Goal: Task Accomplishment & Management: Manage account settings

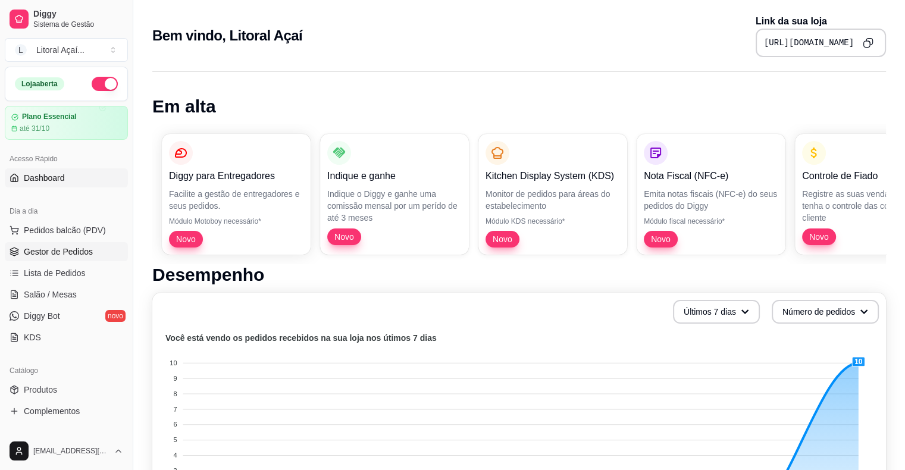
click at [58, 249] on span "Gestor de Pedidos" at bounding box center [58, 252] width 69 height 12
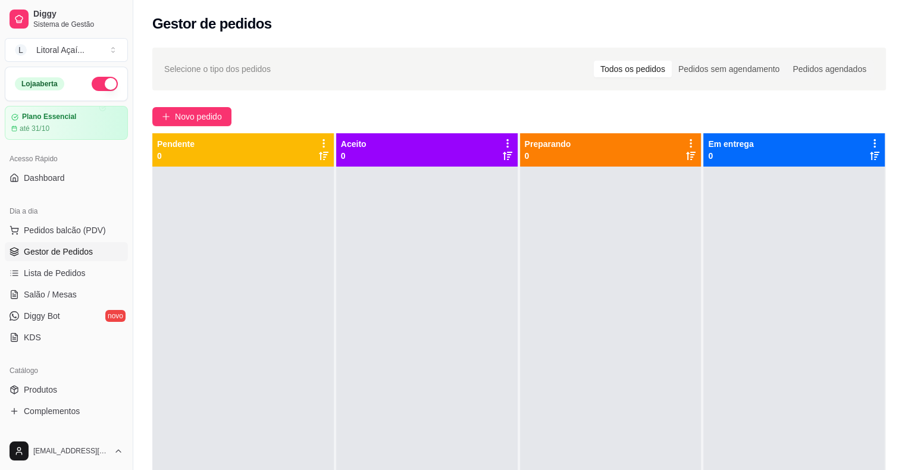
click at [50, 249] on span "Gestor de Pedidos" at bounding box center [58, 252] width 69 height 12
click at [56, 226] on span "Pedidos balcão (PDV)" at bounding box center [65, 230] width 82 height 12
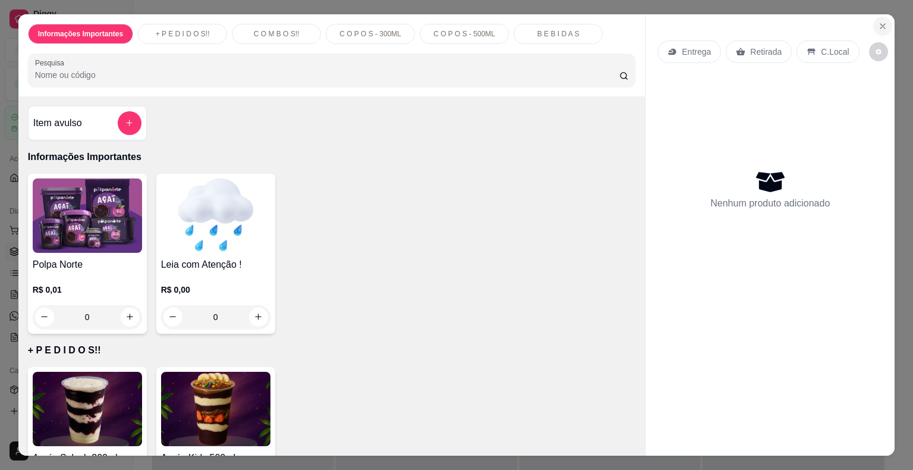
click at [882, 21] on icon "Close" at bounding box center [883, 26] width 10 height 10
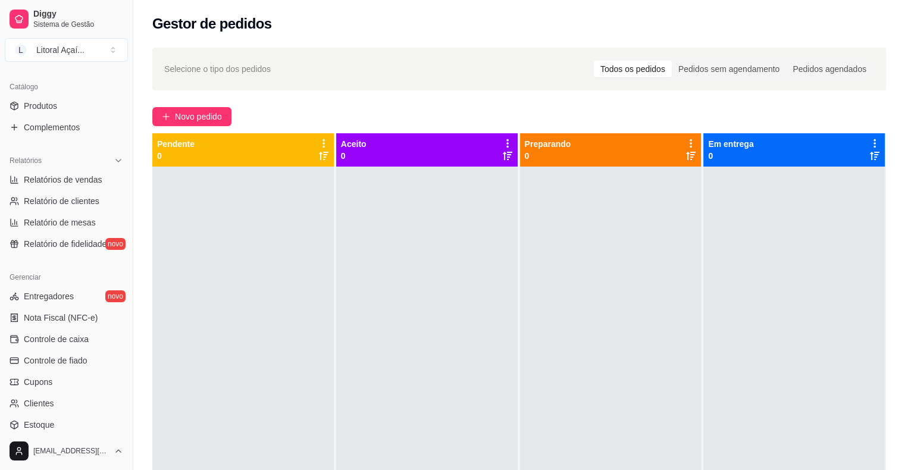
scroll to position [328, 0]
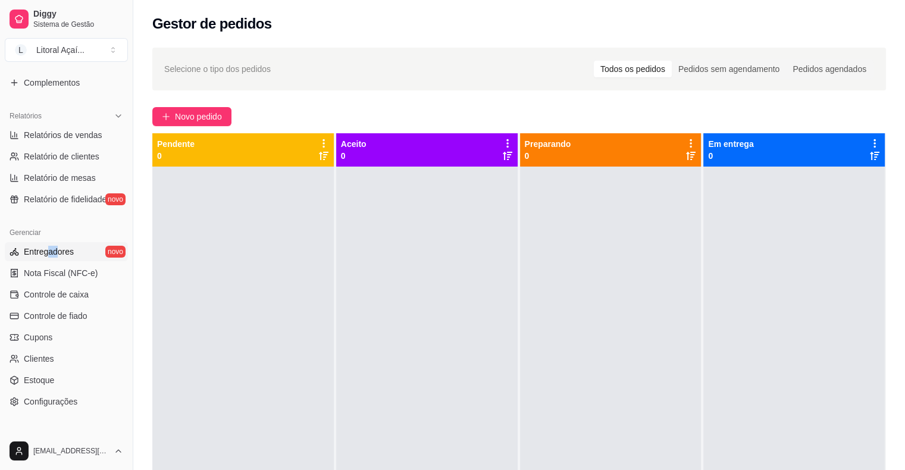
drag, startPoint x: 46, startPoint y: 260, endPoint x: 58, endPoint y: 255, distance: 12.8
click at [58, 255] on ul "Entregadores novo Nota Fiscal (NFC-e) Controle de caixa Controle de fiado Cupon…" at bounding box center [66, 326] width 123 height 169
click at [81, 363] on link "Clientes" at bounding box center [66, 358] width 123 height 19
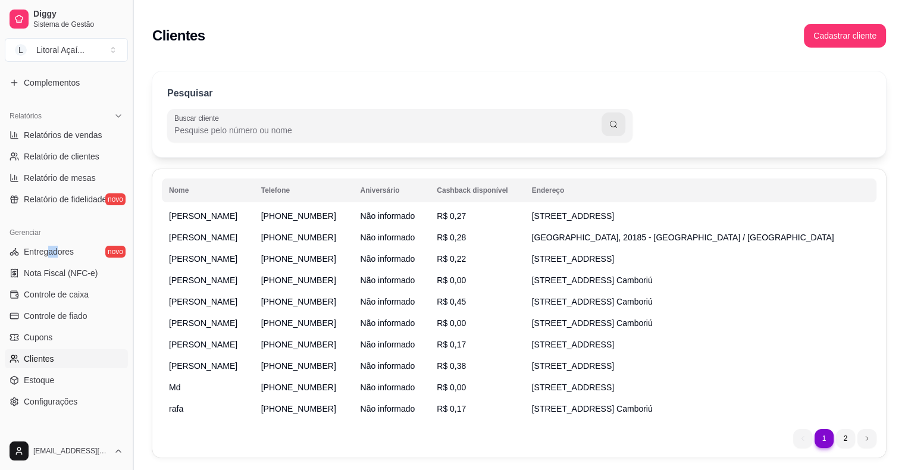
drag, startPoint x: 128, startPoint y: 353, endPoint x: 128, endPoint y: 396, distance: 42.8
click at [128, 396] on button "Toggle Sidebar" at bounding box center [133, 235] width 10 height 470
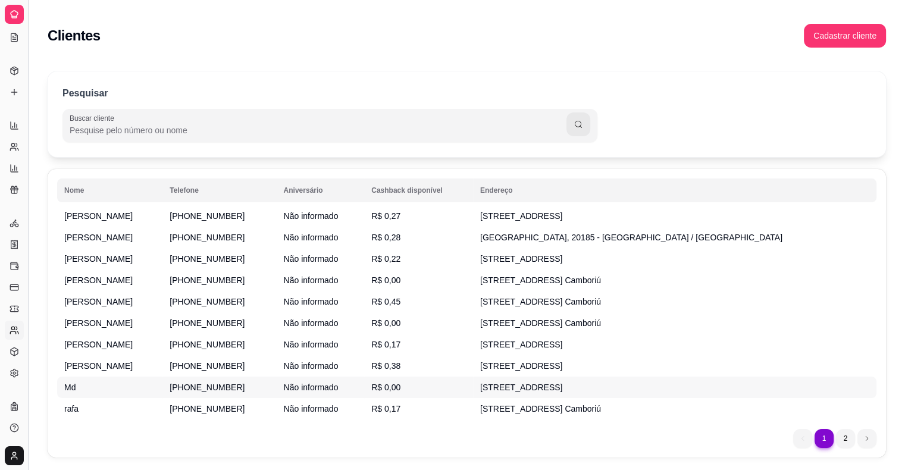
scroll to position [146, 0]
click at [128, 396] on td "Md" at bounding box center [109, 386] width 105 height 21
click at [26, 74] on button "Toggle Sidebar" at bounding box center [28, 235] width 10 height 470
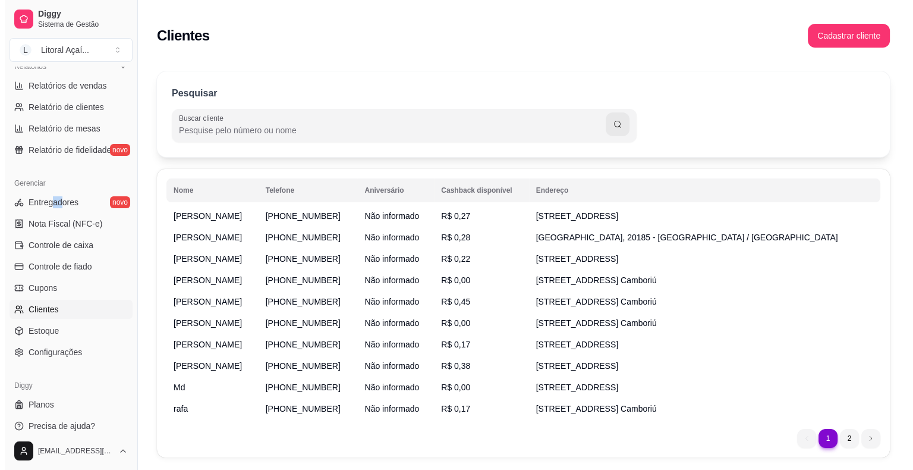
scroll to position [385, 0]
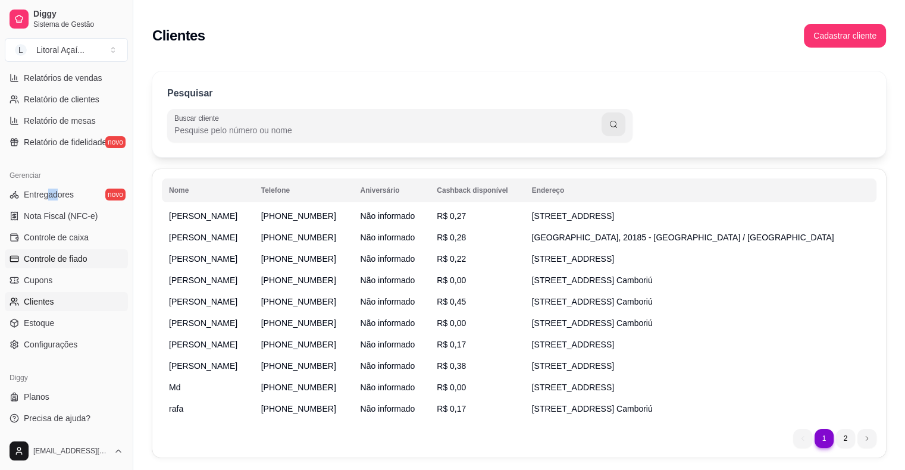
click at [83, 259] on span "Controle de fiado" at bounding box center [56, 259] width 64 height 12
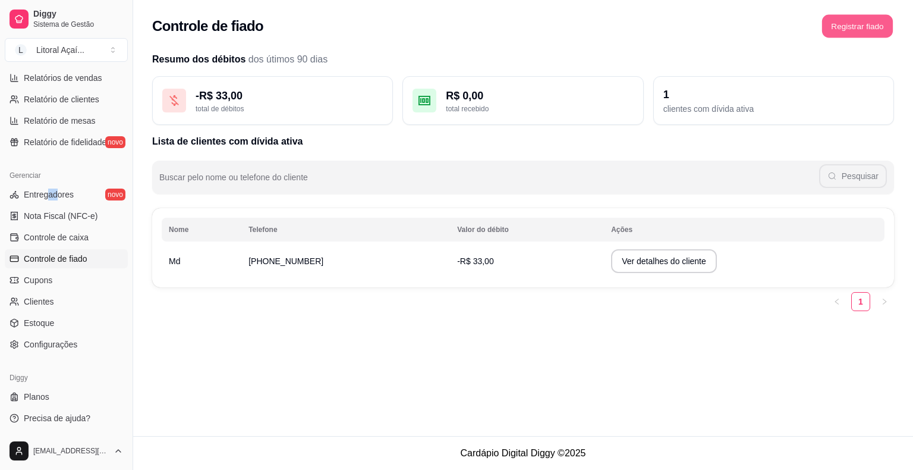
click at [859, 29] on button "Registrar fiado" at bounding box center [857, 26] width 71 height 23
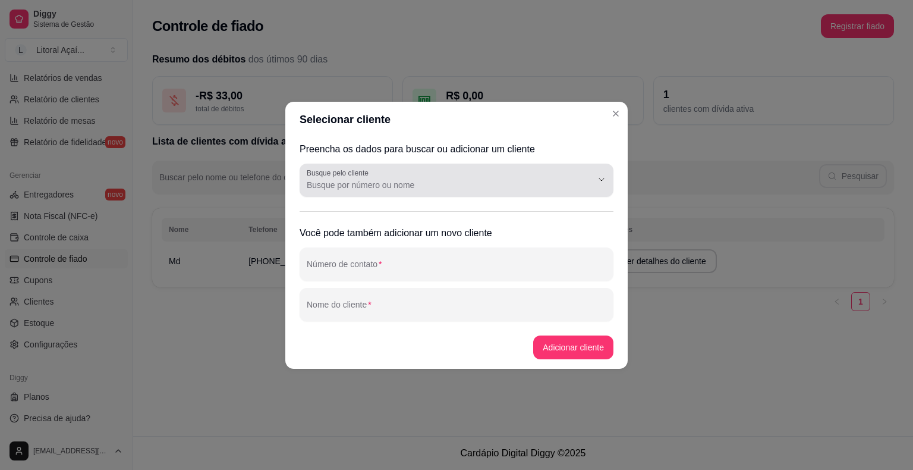
click at [497, 191] on div at bounding box center [457, 180] width 300 height 24
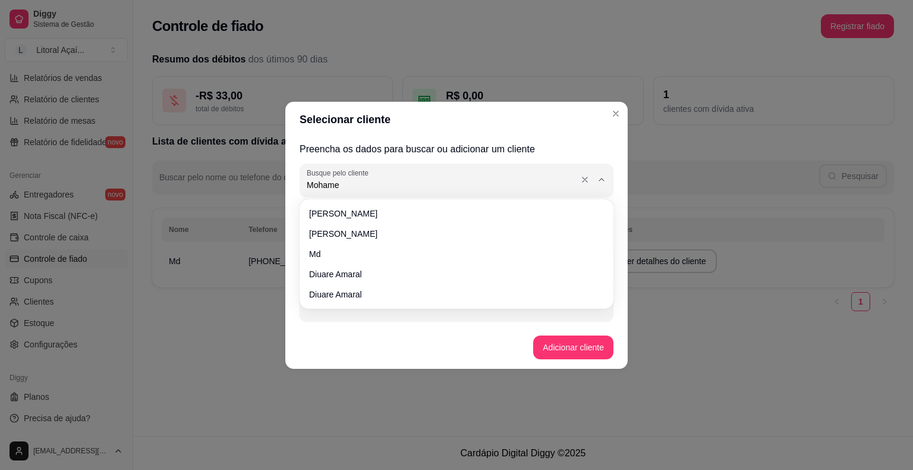
type input "[PERSON_NAME]"
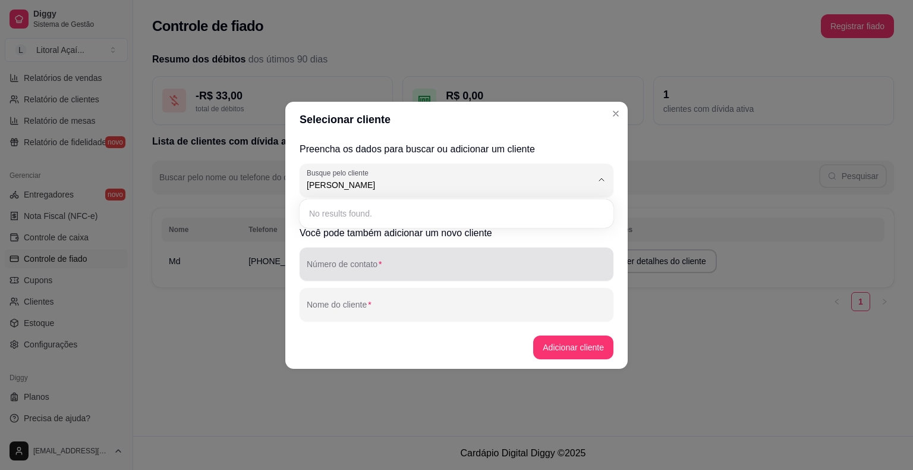
click at [414, 280] on div "Número de contato" at bounding box center [457, 263] width 314 height 33
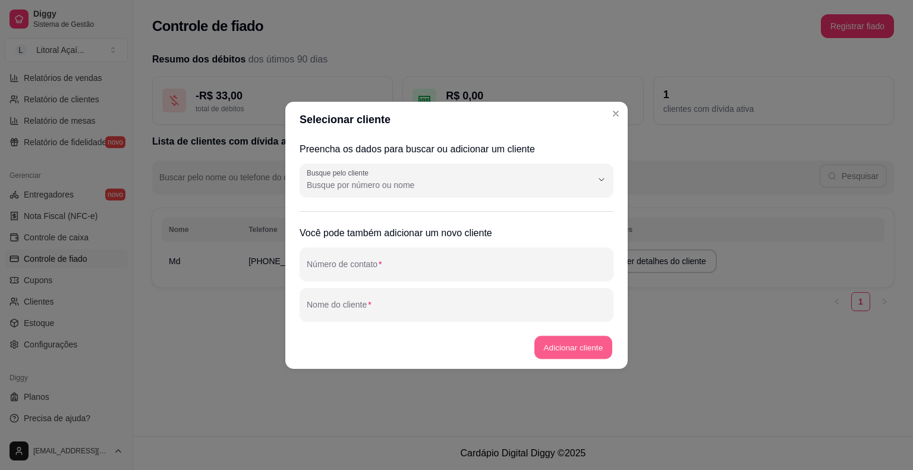
click at [588, 346] on button "Adicionar cliente" at bounding box center [574, 346] width 78 height 23
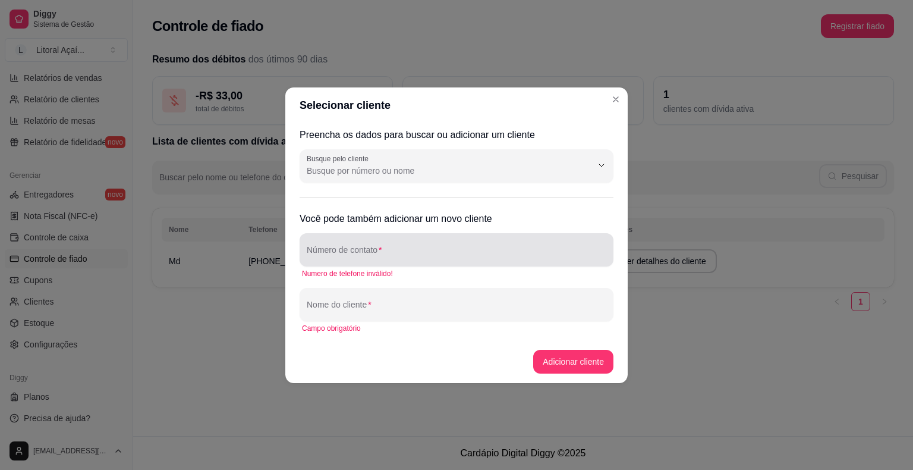
click at [369, 264] on div "Número de contato" at bounding box center [457, 249] width 314 height 33
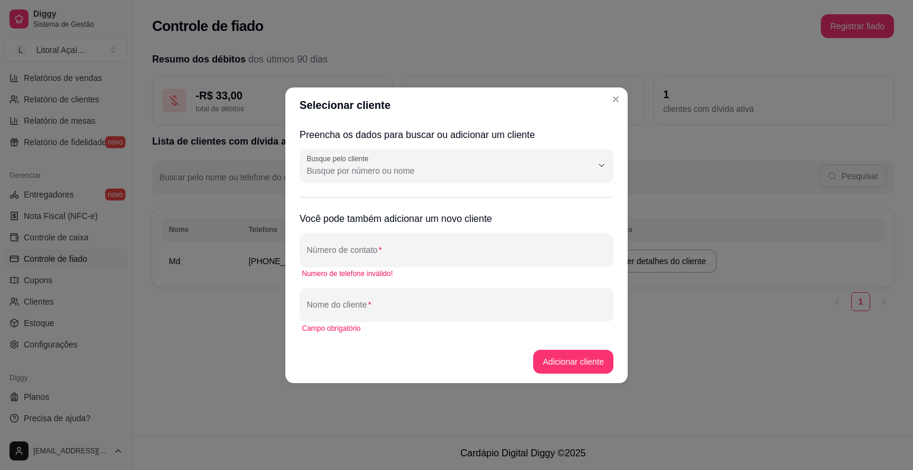
click at [354, 322] on div "Campo obrigatório" at bounding box center [457, 328] width 314 height 14
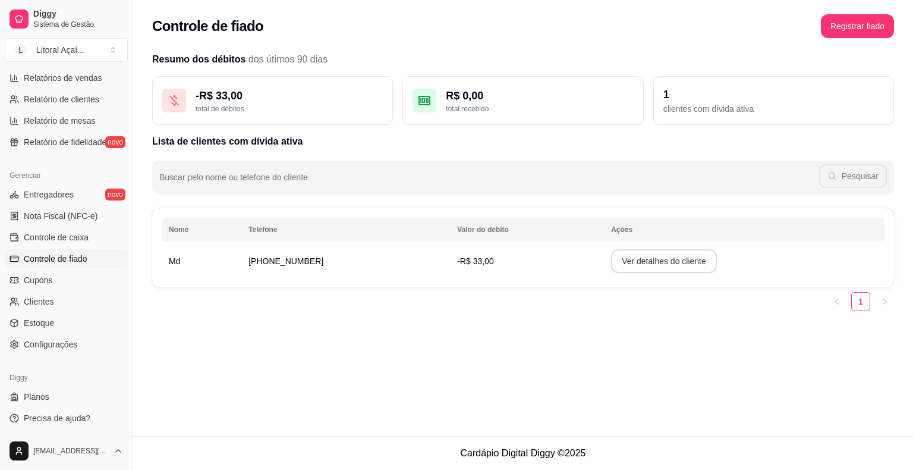
click at [665, 268] on button "Ver detalhes do cliente" at bounding box center [664, 261] width 106 height 24
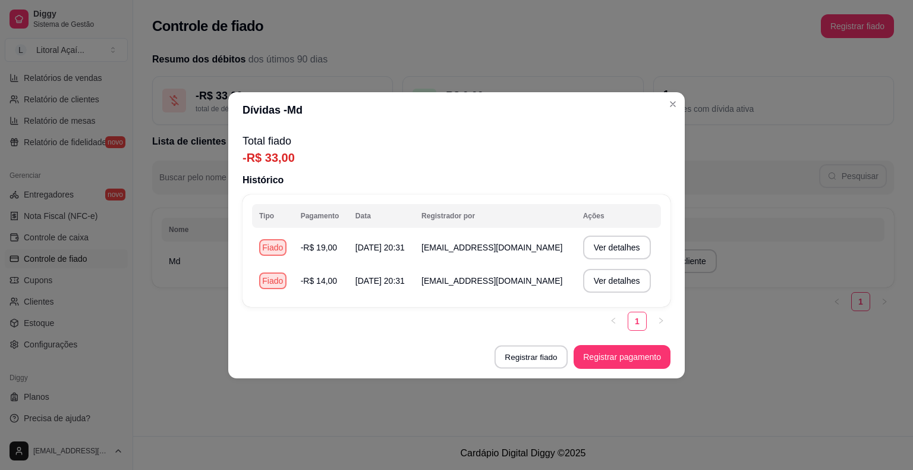
click at [545, 369] on footer "Registrar fiado Registrar pagamento" at bounding box center [456, 356] width 457 height 43
click at [541, 367] on button "Registrar fiado" at bounding box center [531, 356] width 73 height 23
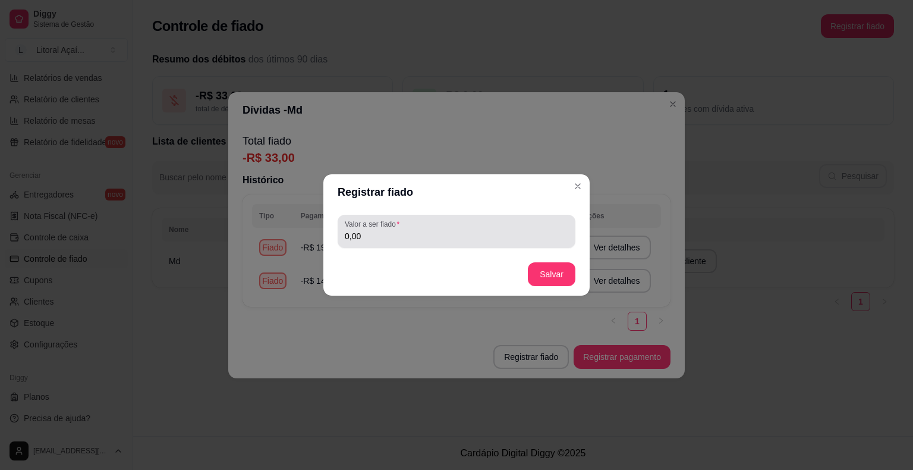
click at [426, 244] on div "Valor a ser fiado 0,00" at bounding box center [457, 231] width 238 height 33
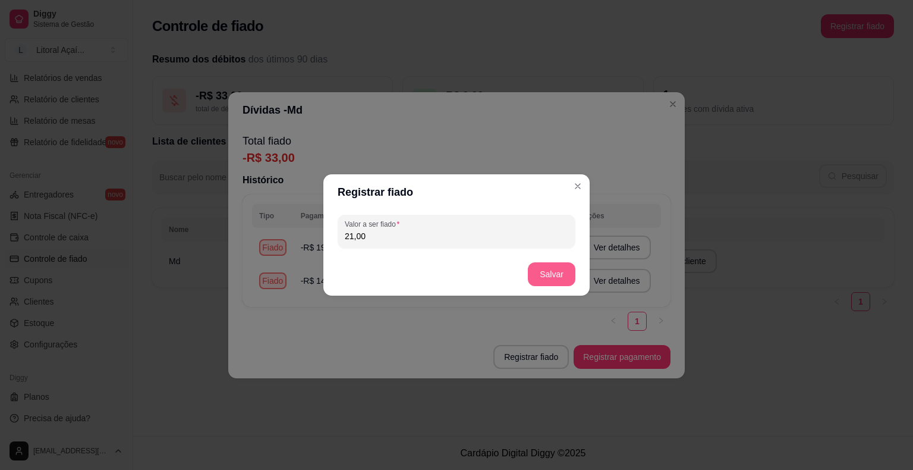
type input "21,00"
click at [549, 280] on button "Salvar" at bounding box center [552, 274] width 46 height 23
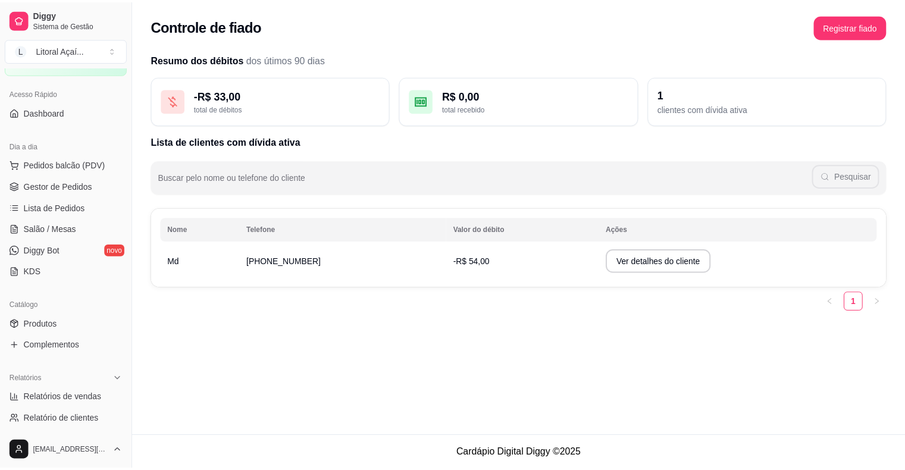
scroll to position [5, 0]
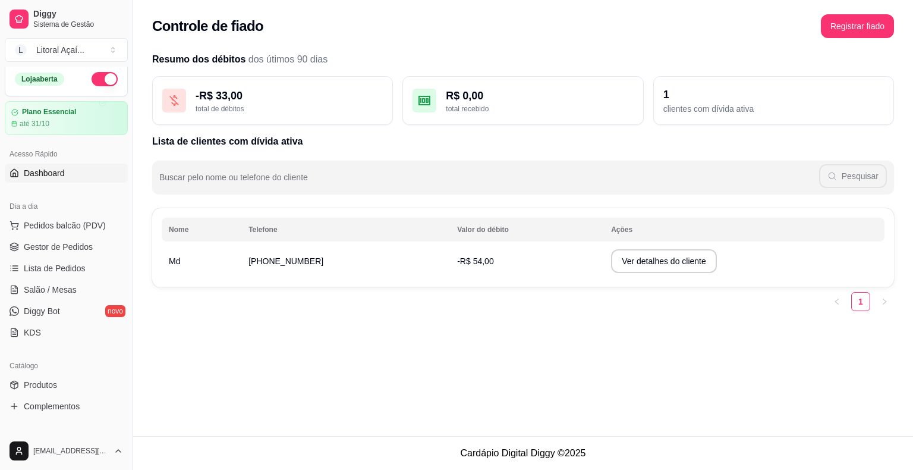
click at [48, 177] on span "Dashboard" at bounding box center [44, 173] width 41 height 12
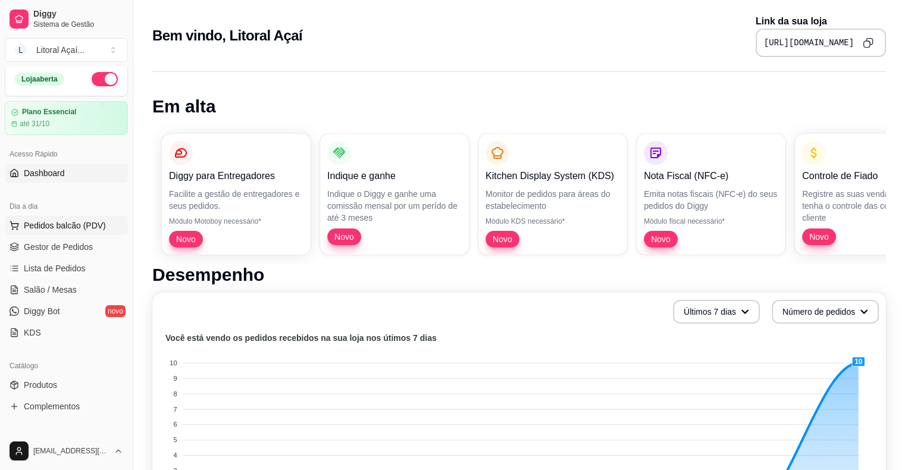
click at [84, 228] on span "Pedidos balcão (PDV)" at bounding box center [65, 225] width 82 height 12
click at [84, 246] on span "Gestor de Pedidos" at bounding box center [58, 247] width 69 height 12
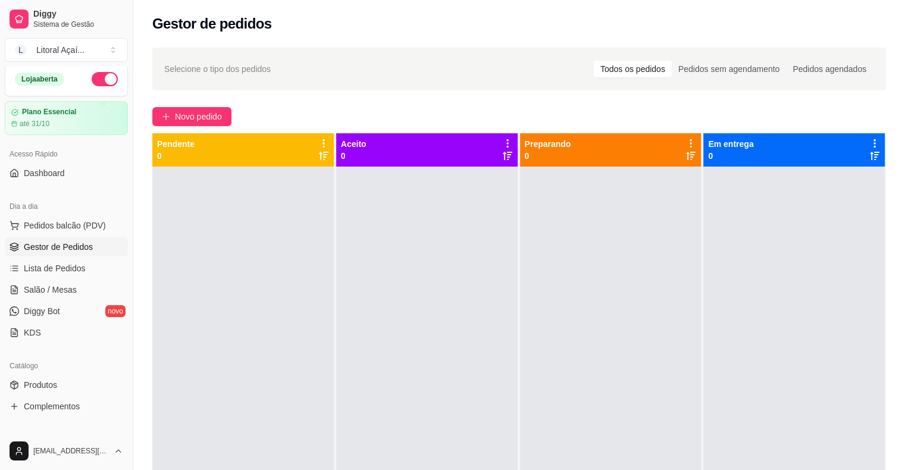
click at [216, 245] on div at bounding box center [242, 402] width 181 height 470
